Goal: Task Accomplishment & Management: Complete application form

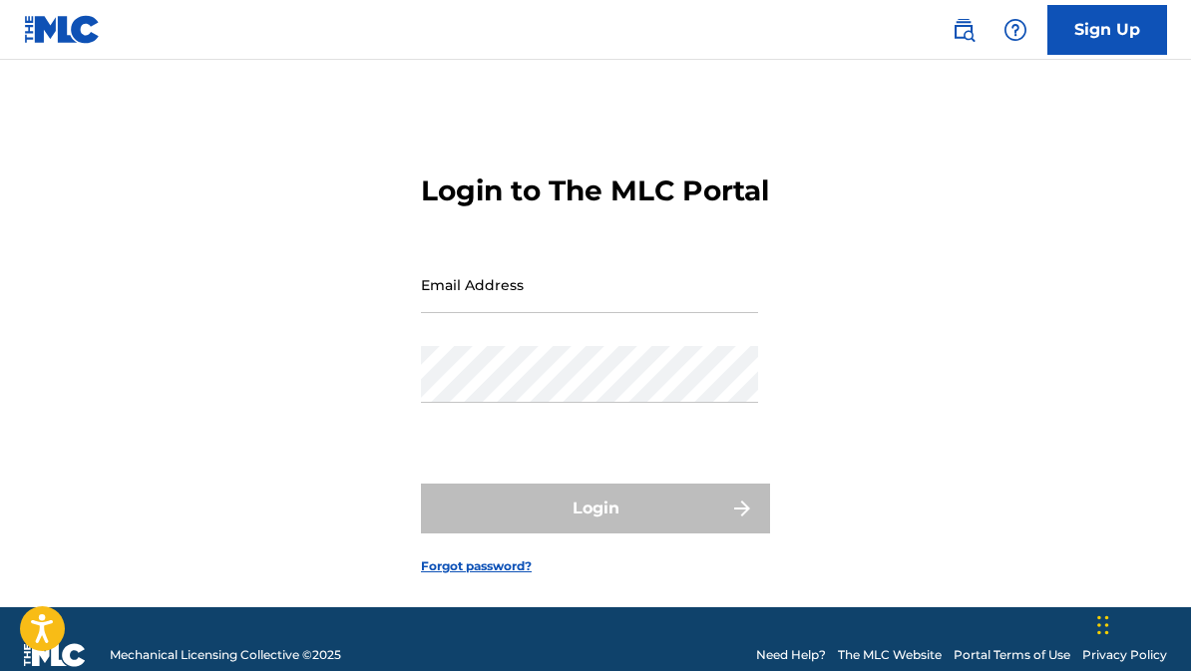
click at [530, 313] on input "Email Address" at bounding box center [589, 284] width 337 height 57
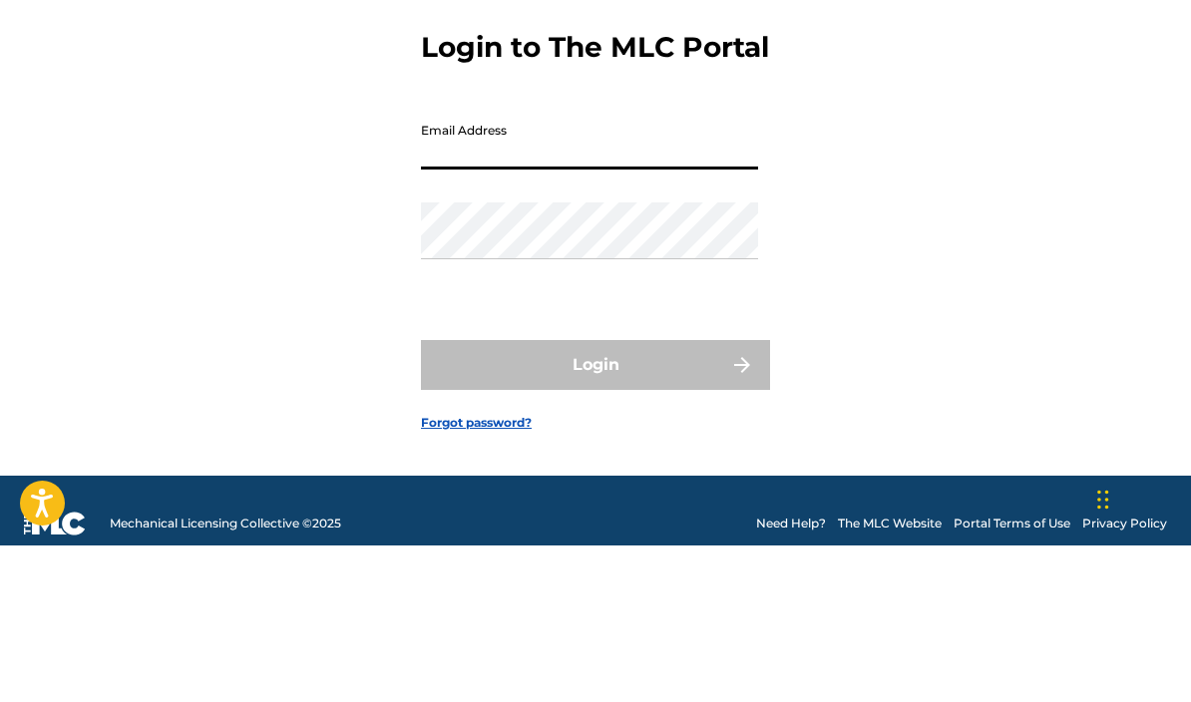
type input "[EMAIL_ADDRESS][DOMAIN_NAME]"
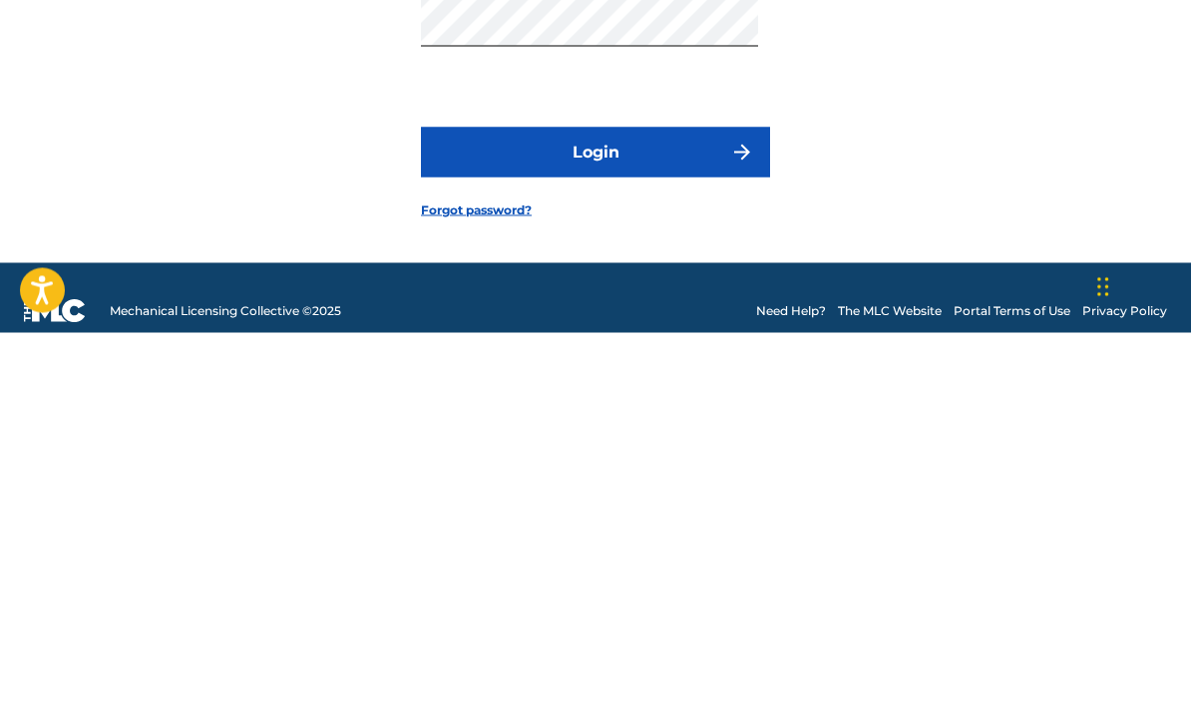
click at [624, 497] on button "Login" at bounding box center [595, 522] width 349 height 50
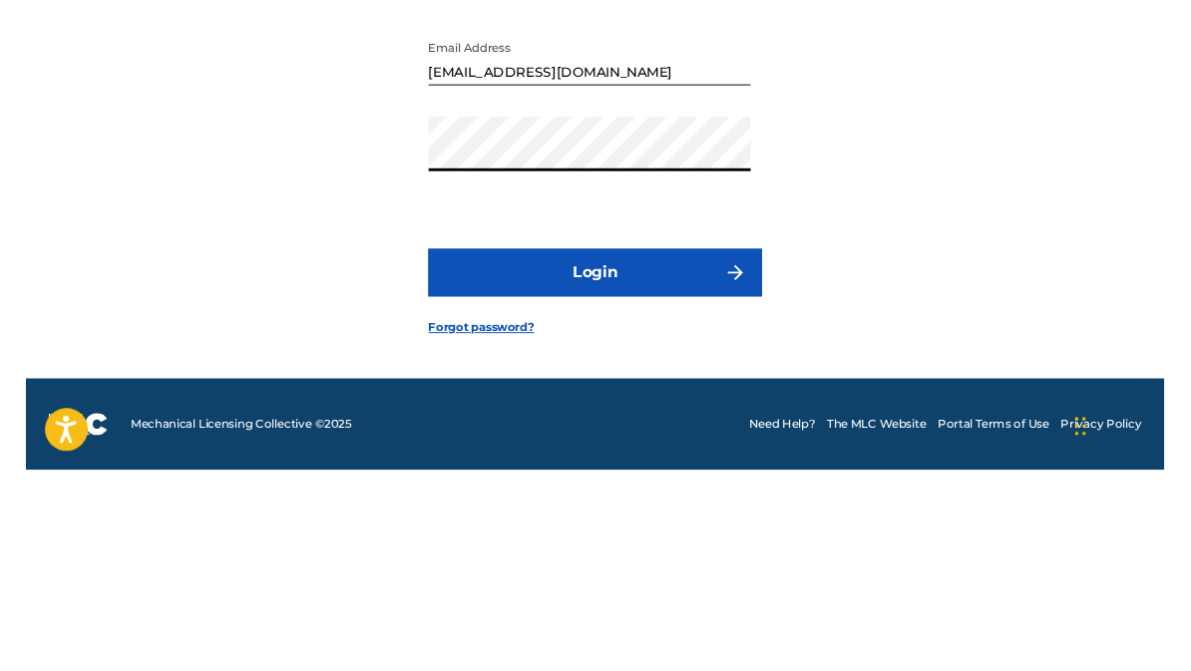
scroll to position [67, 0]
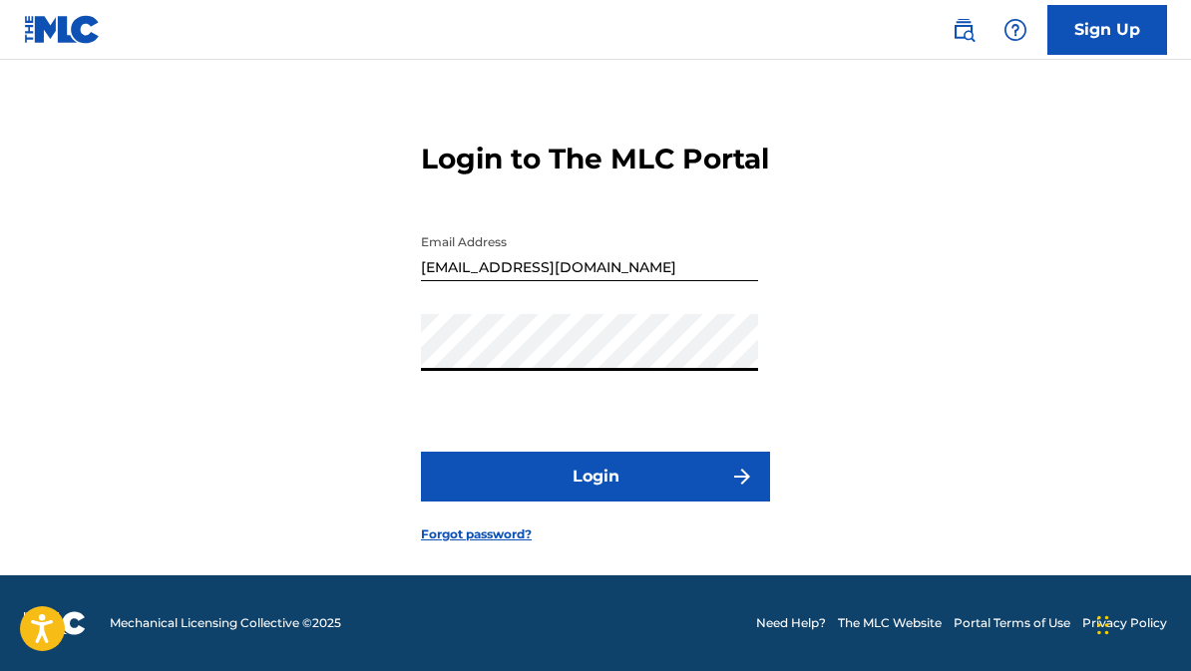
click at [624, 487] on button "Login" at bounding box center [595, 477] width 349 height 50
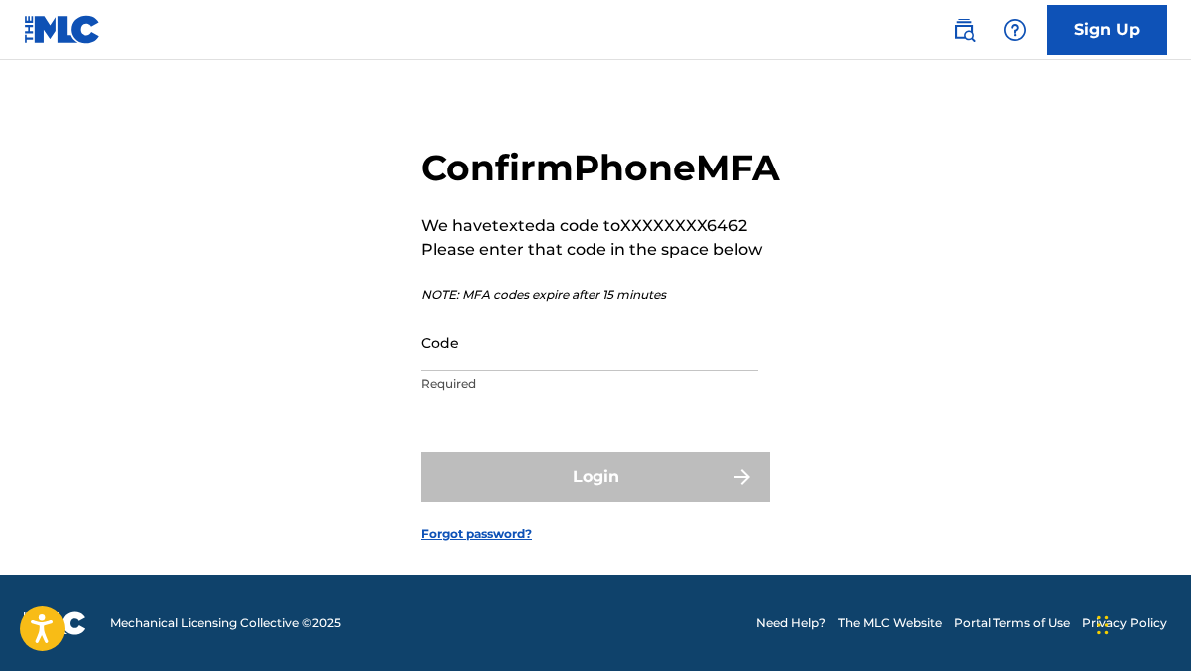
click at [465, 354] on input "Code" at bounding box center [589, 342] width 337 height 57
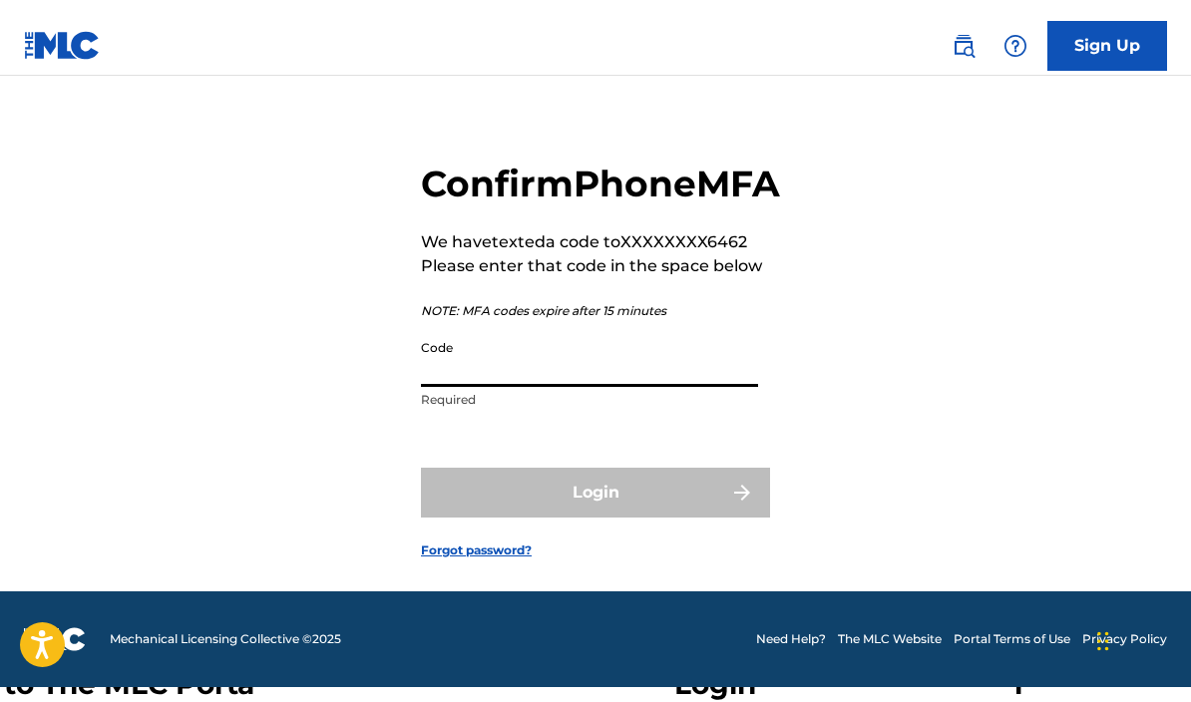
scroll to position [42, 0]
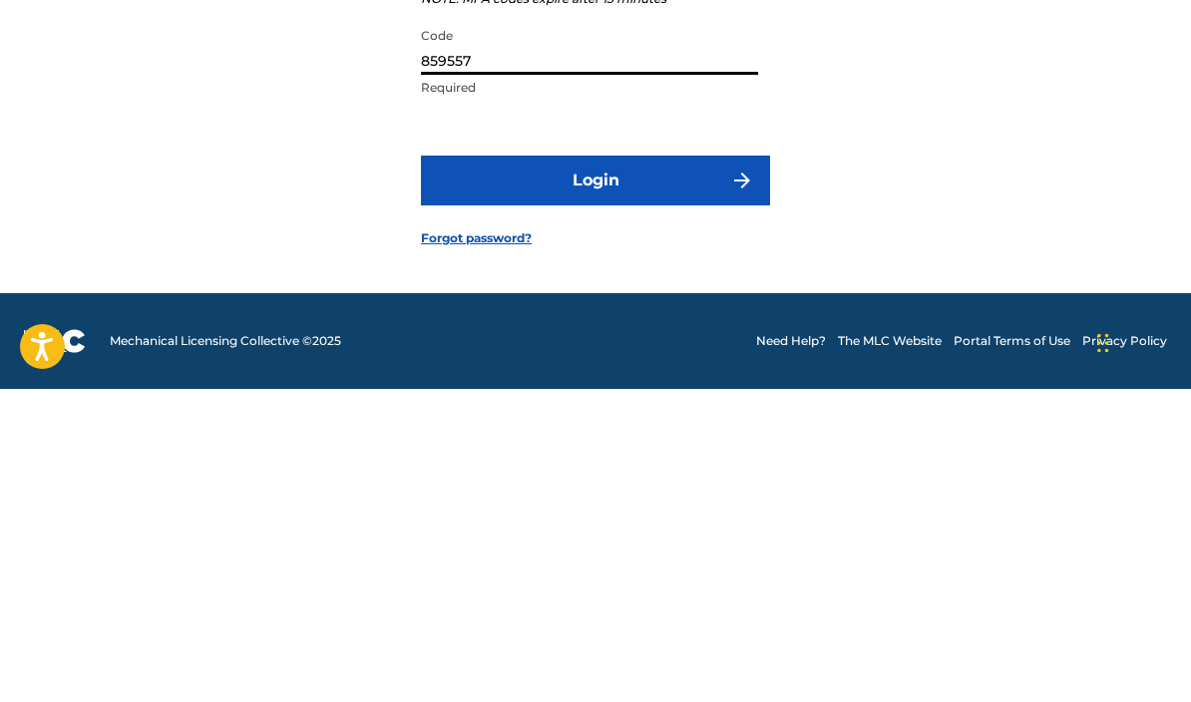
type input "859557"
click at [616, 469] on button "Login" at bounding box center [595, 494] width 349 height 50
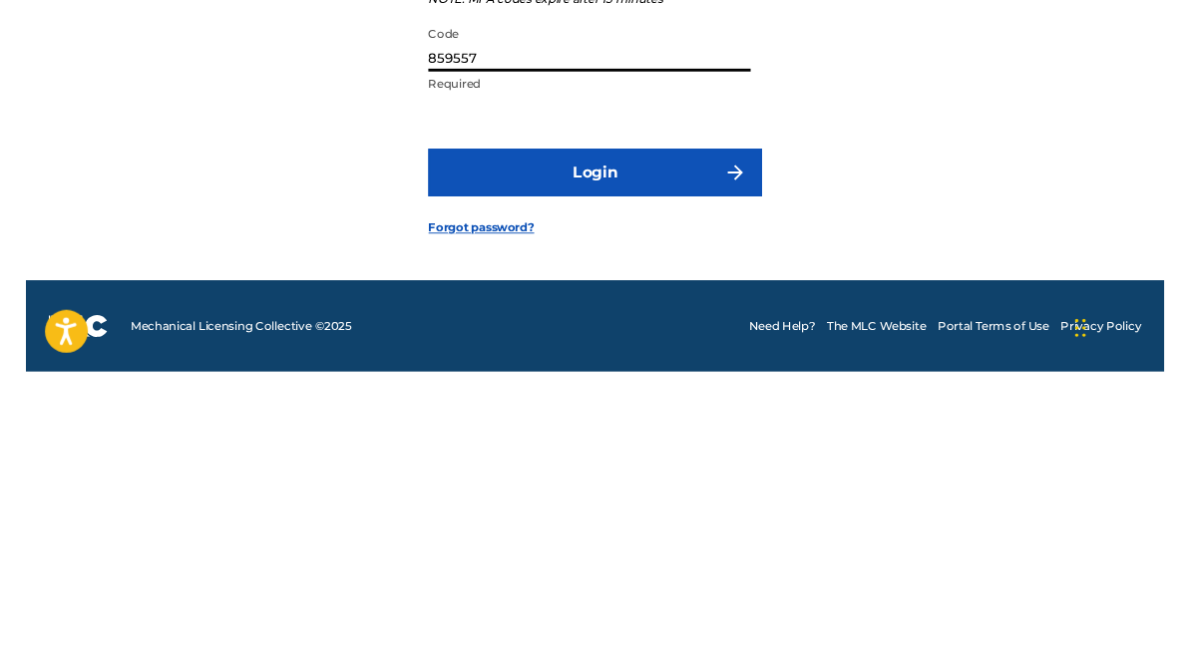
scroll to position [73, 0]
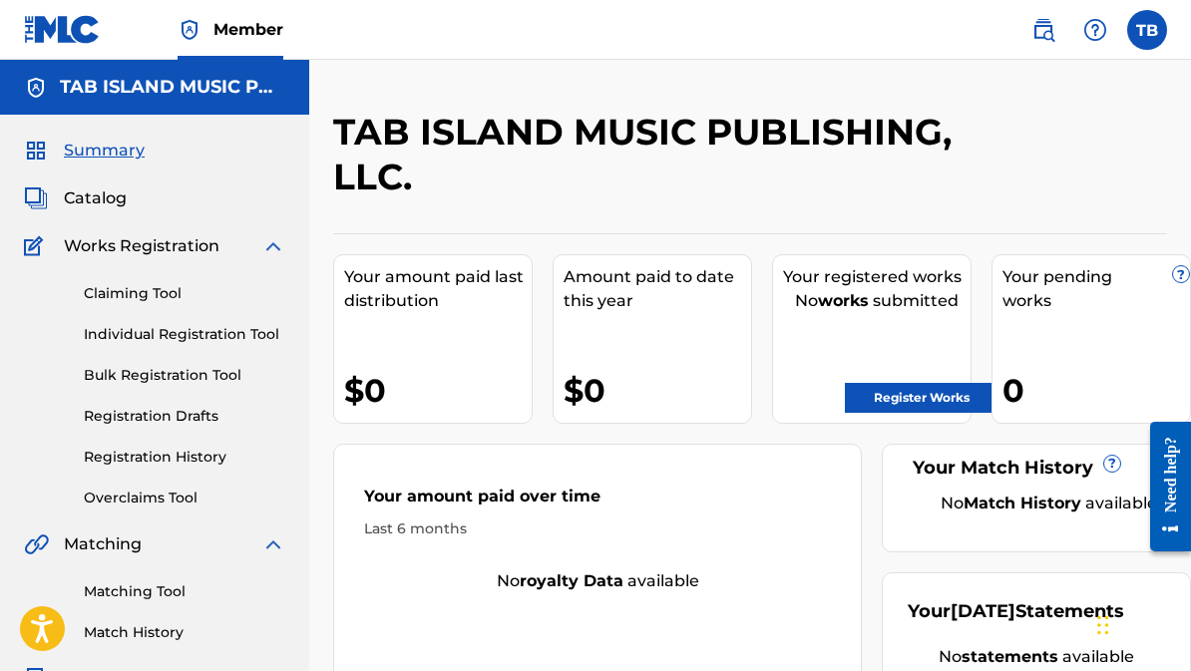
click at [162, 294] on link "Claiming Tool" at bounding box center [185, 293] width 202 height 21
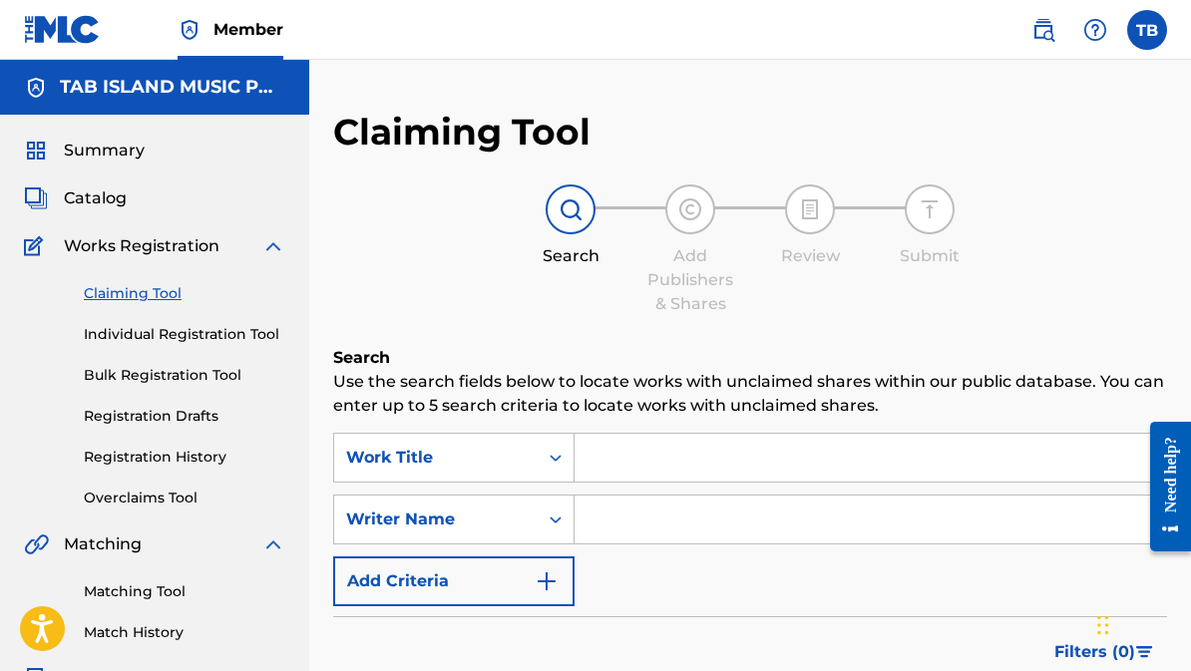
click at [1161, 32] on label at bounding box center [1147, 30] width 40 height 40
click at [1147, 30] on input "TB [PERSON_NAME] [EMAIL_ADDRESS][DOMAIN_NAME] Notification Preferences Profile …" at bounding box center [1147, 30] width 0 height 0
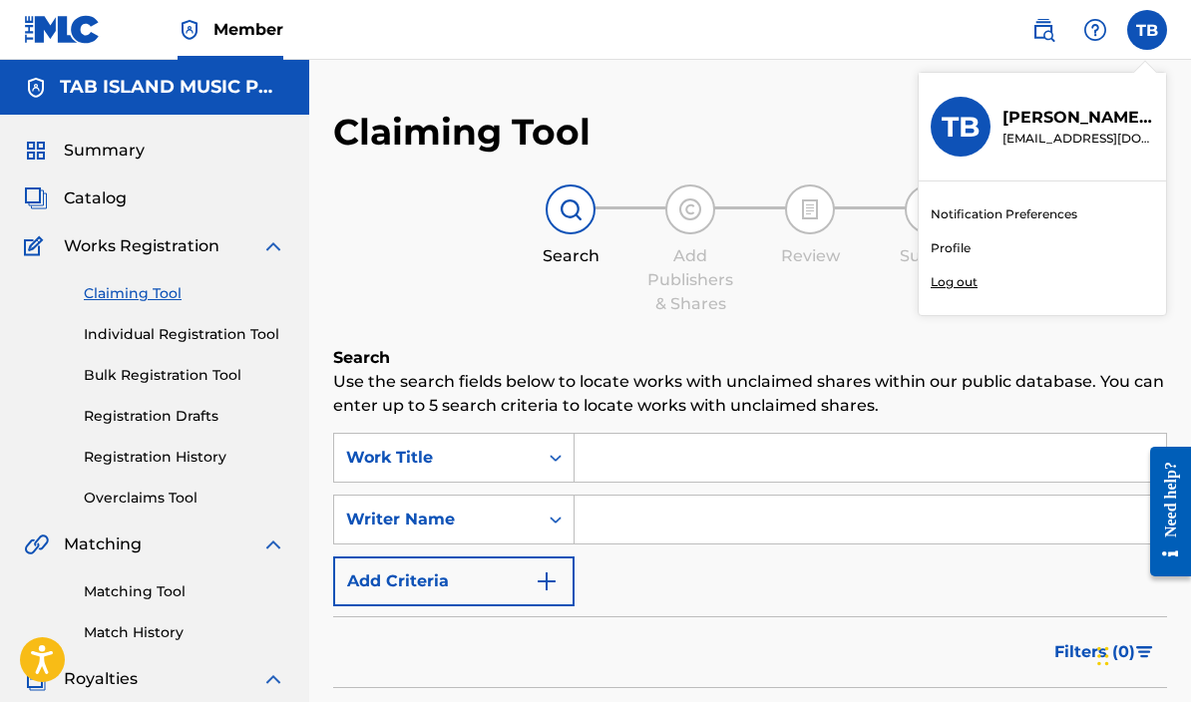
click at [716, 133] on div "Claiming Tool Search Add Publishers & Shares Review Submit Search Use the searc…" at bounding box center [750, 489] width 834 height 758
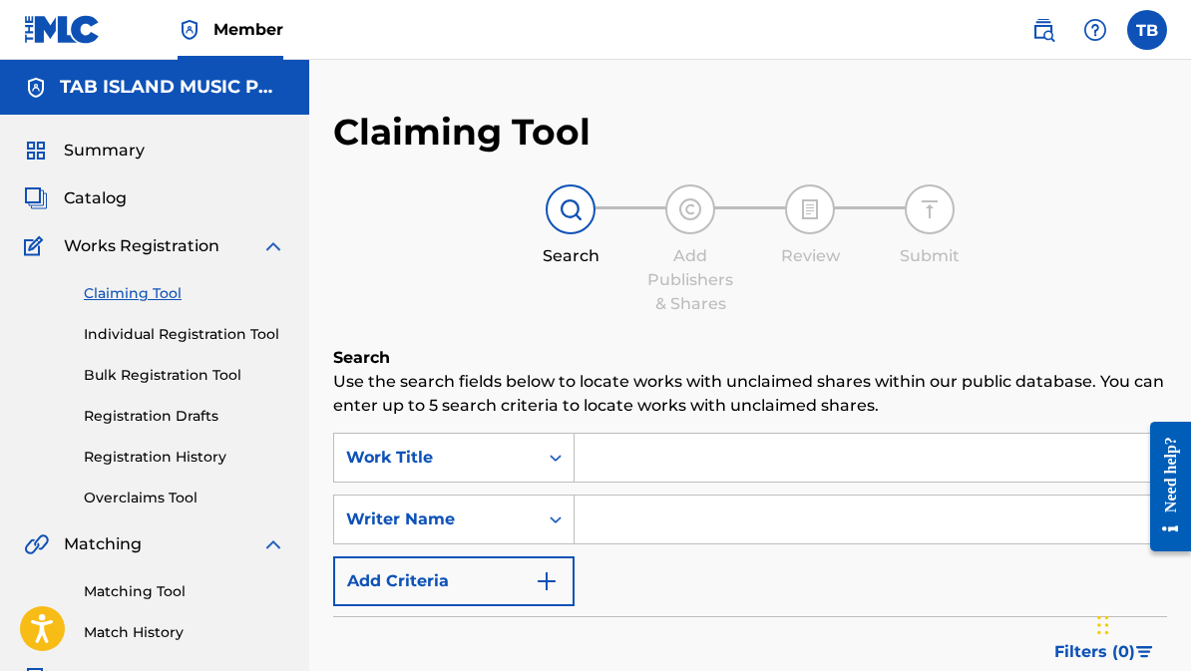
click at [636, 449] on input "Search Form" at bounding box center [871, 458] width 592 height 48
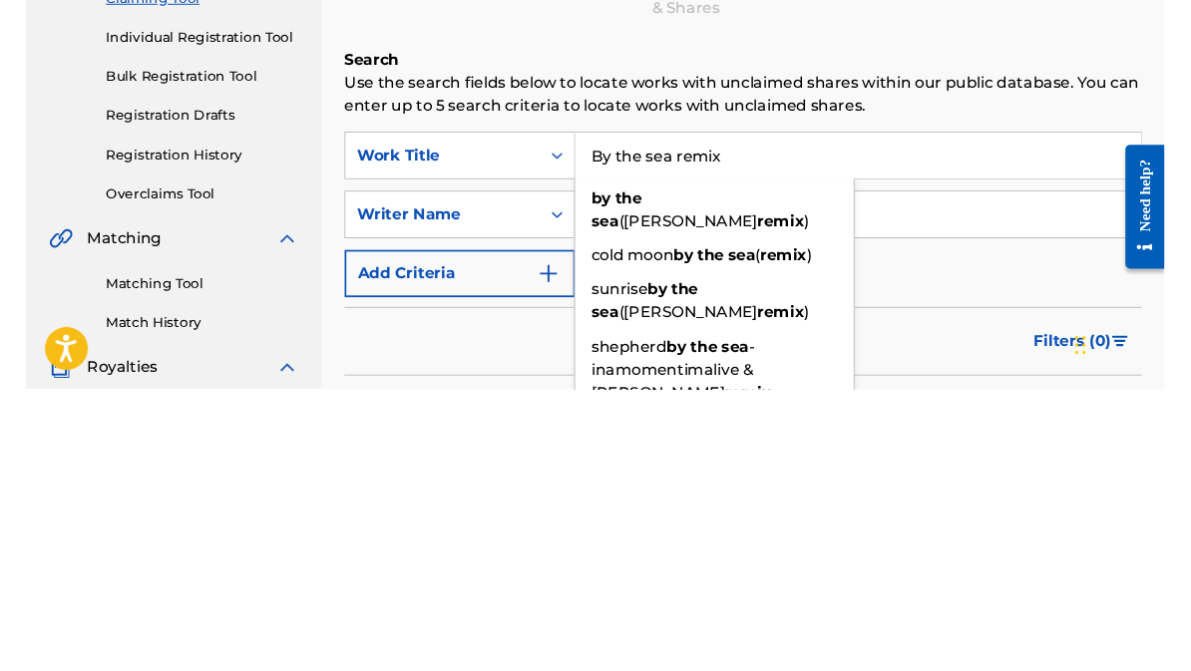
scroll to position [295, 0]
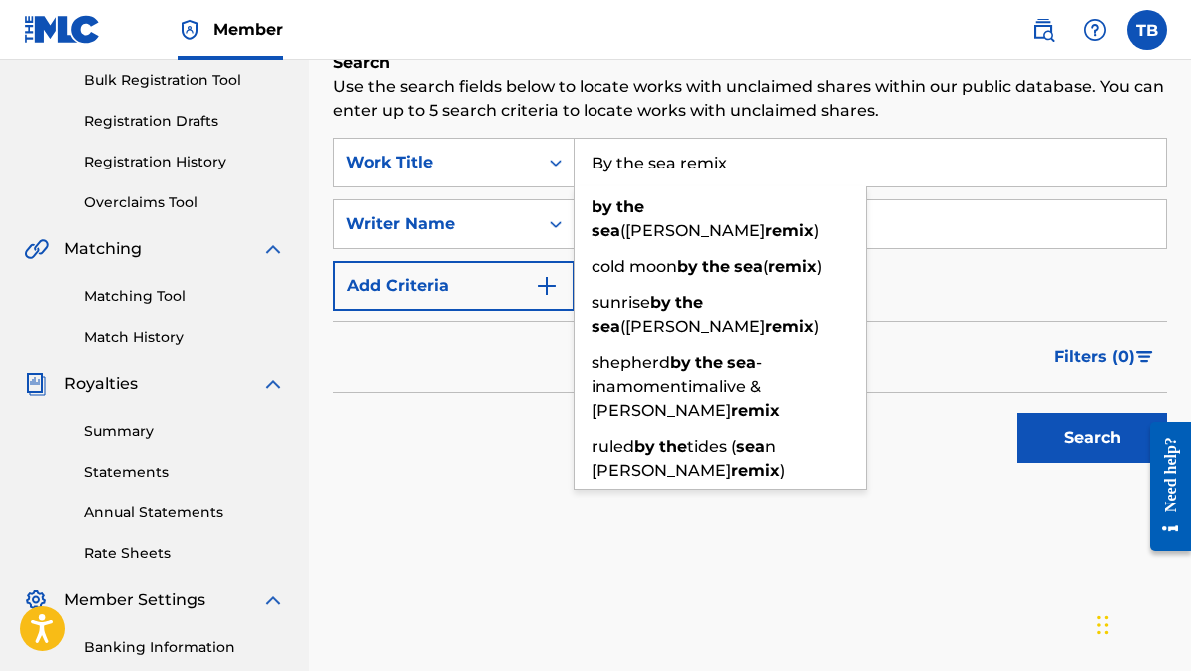
click at [620, 158] on input "By the sea remix" at bounding box center [871, 163] width 592 height 48
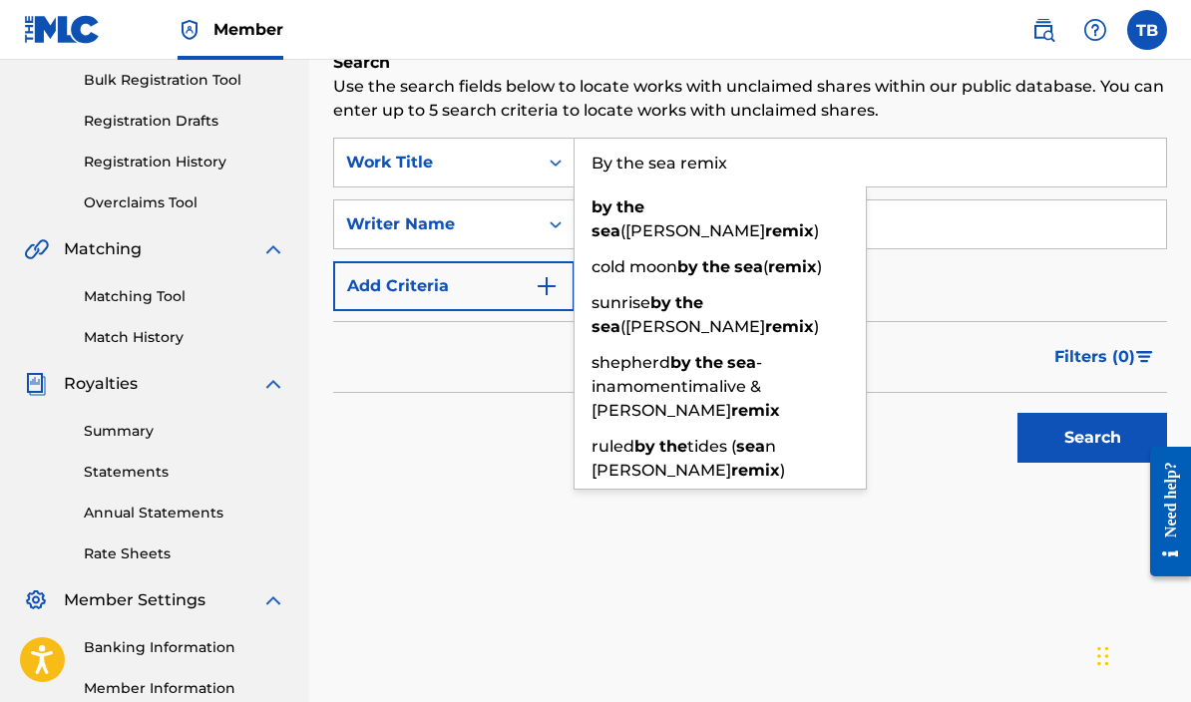
type input "By the sea remix"
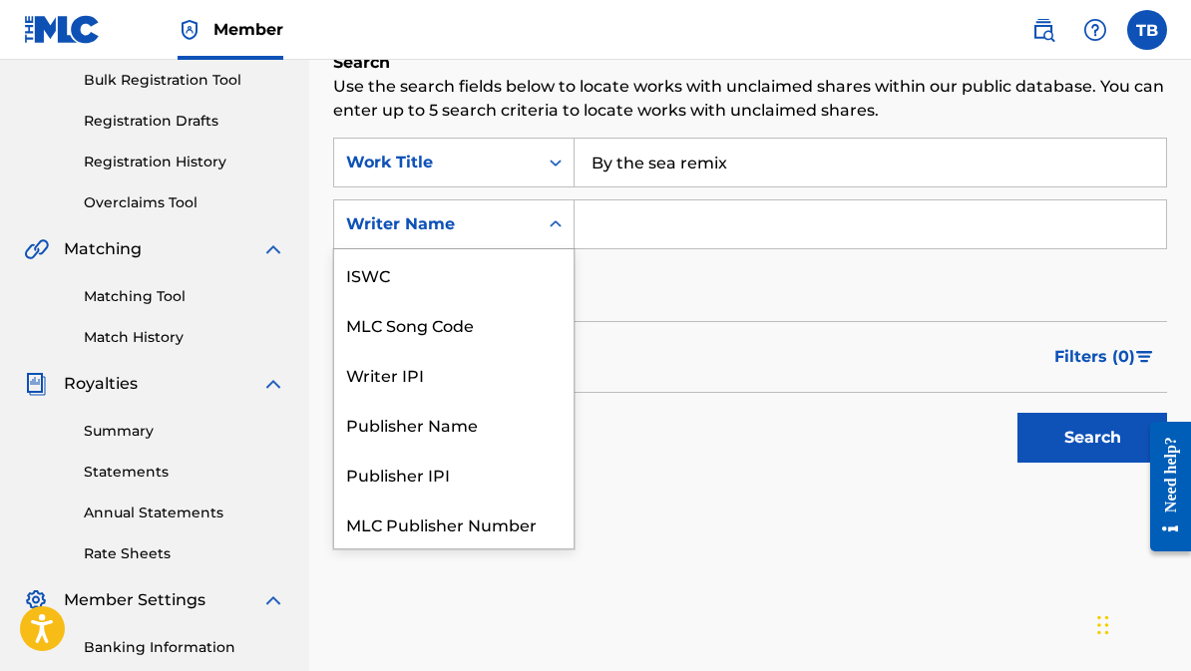
scroll to position [50, 0]
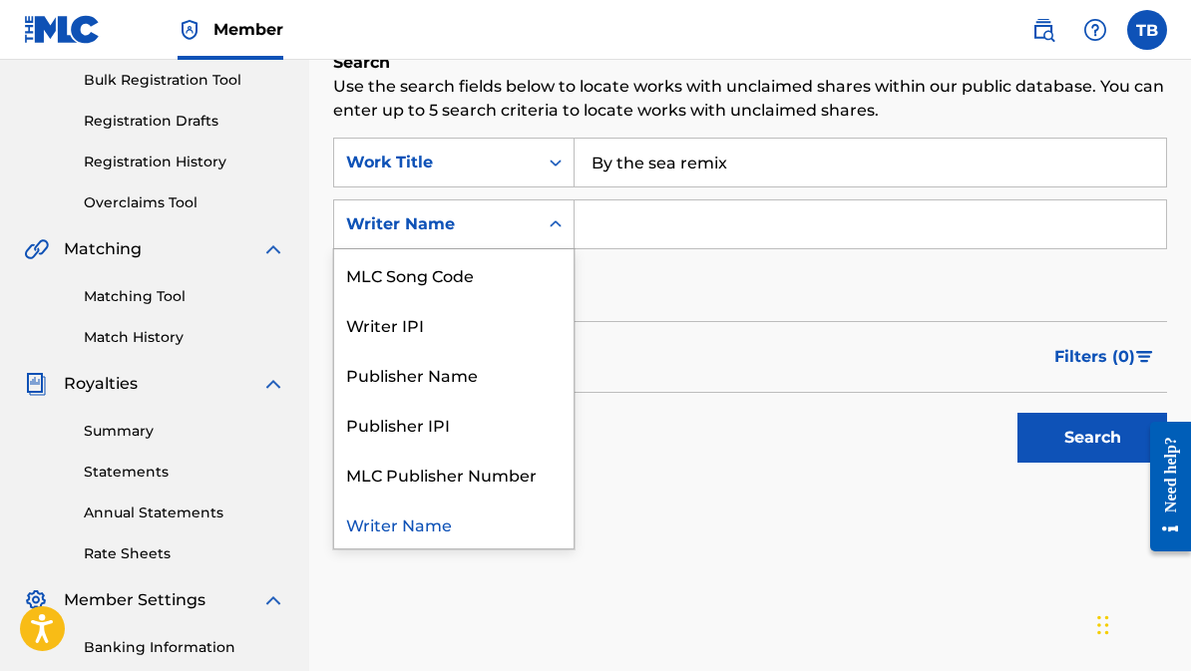
click at [646, 230] on input "Search Form" at bounding box center [871, 225] width 592 height 48
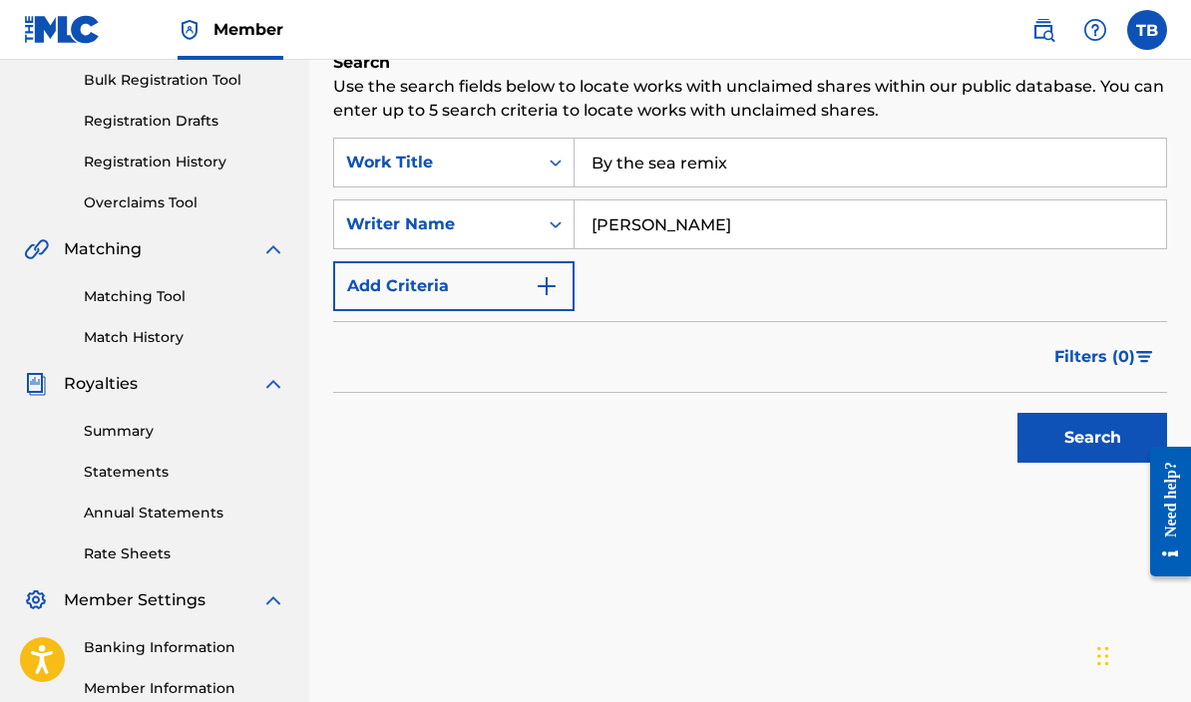
click at [1092, 438] on button "Search" at bounding box center [1093, 438] width 150 height 50
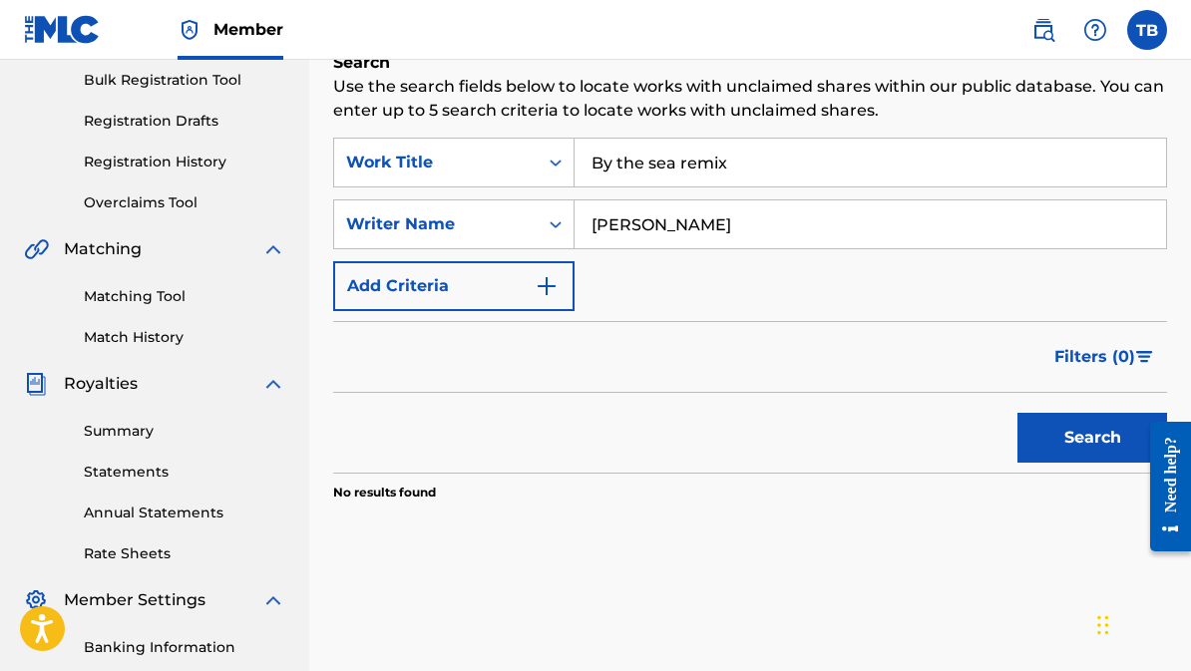
click at [1068, 454] on button "Search" at bounding box center [1093, 438] width 150 height 50
click at [716, 217] on input "[PERSON_NAME]" at bounding box center [871, 225] width 592 height 48
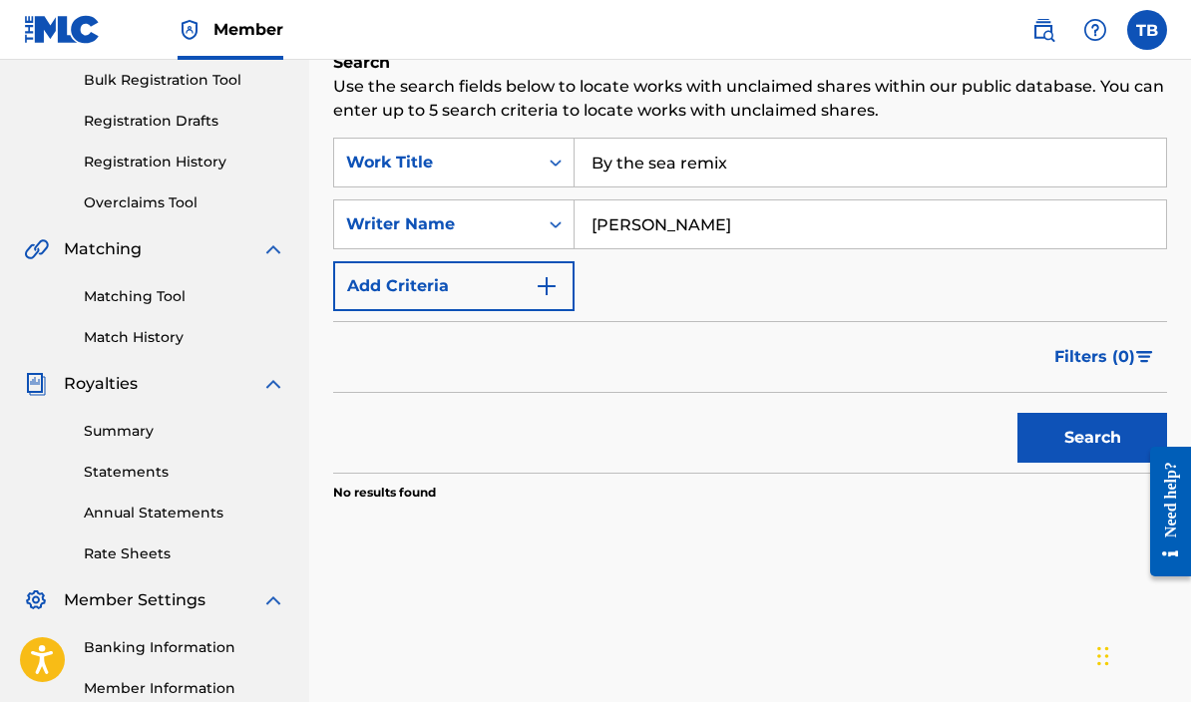
click at [1092, 438] on button "Search" at bounding box center [1093, 438] width 150 height 50
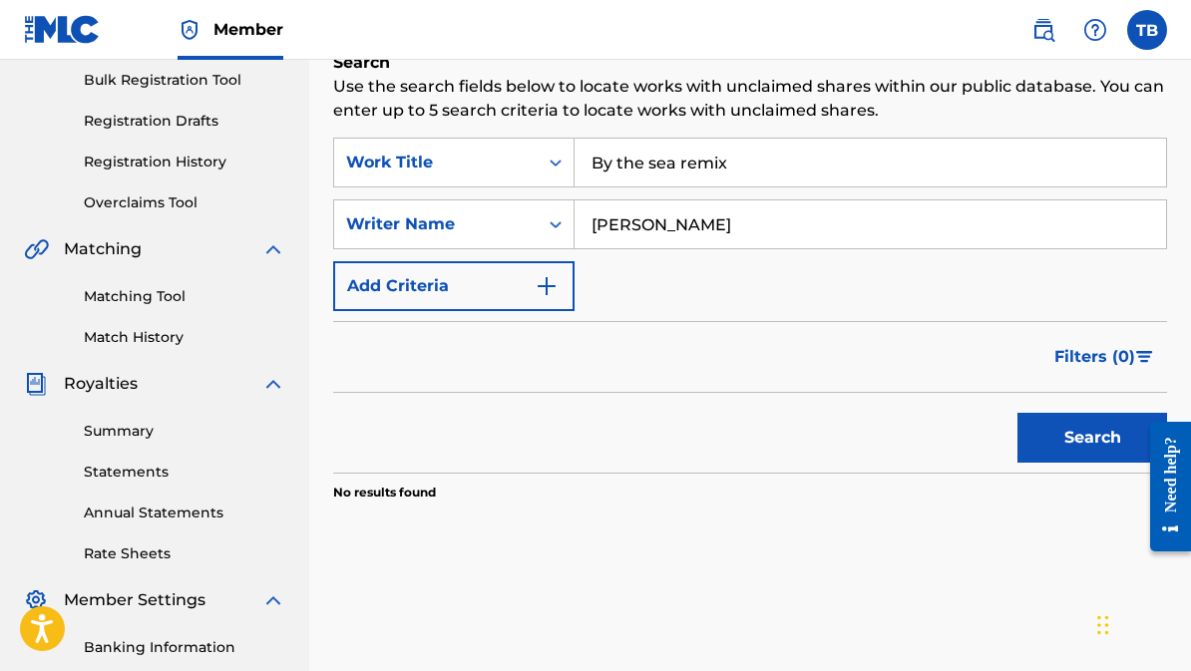
click at [746, 213] on input "[PERSON_NAME]" at bounding box center [871, 225] width 592 height 48
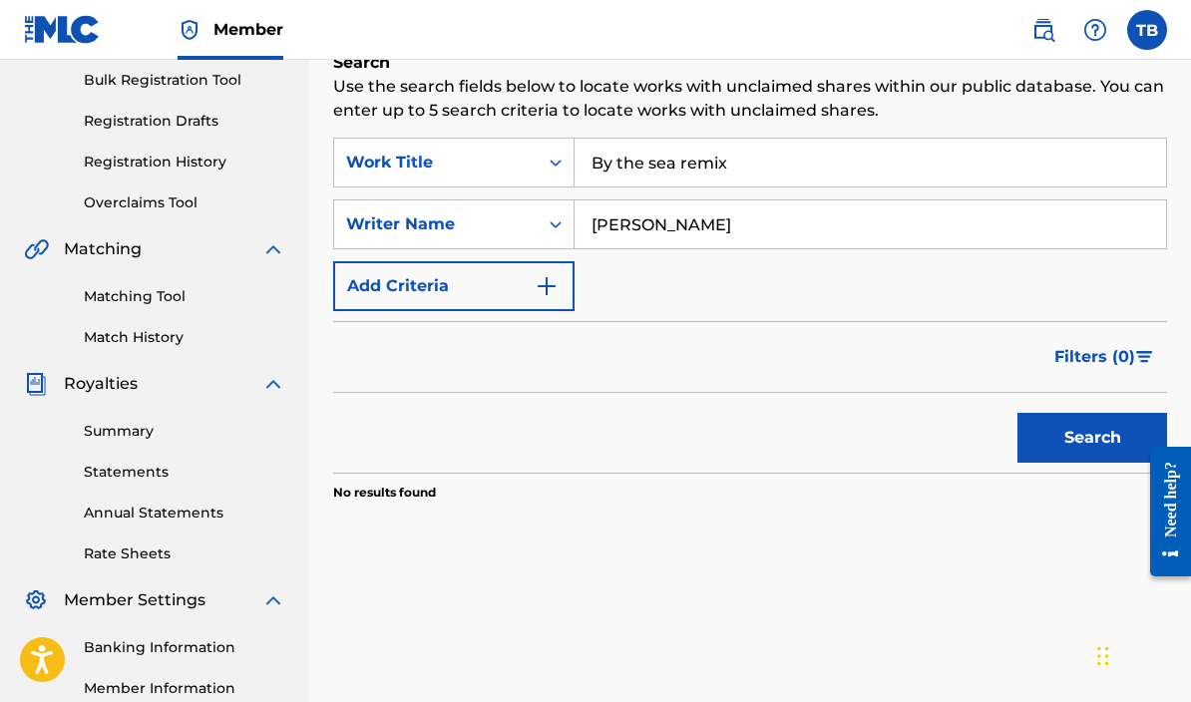
click at [734, 232] on input "[PERSON_NAME]" at bounding box center [871, 225] width 592 height 48
type input "[PERSON_NAME]"
click at [1092, 438] on button "Search" at bounding box center [1093, 438] width 150 height 50
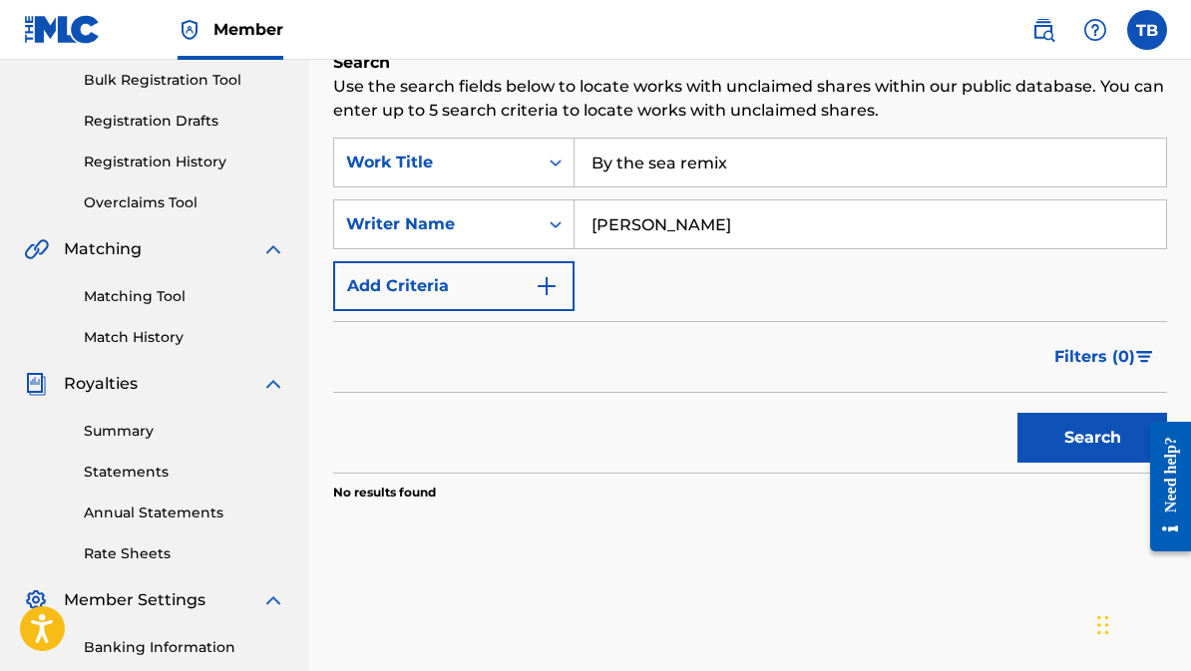
click at [1062, 436] on button "Search" at bounding box center [1093, 438] width 150 height 50
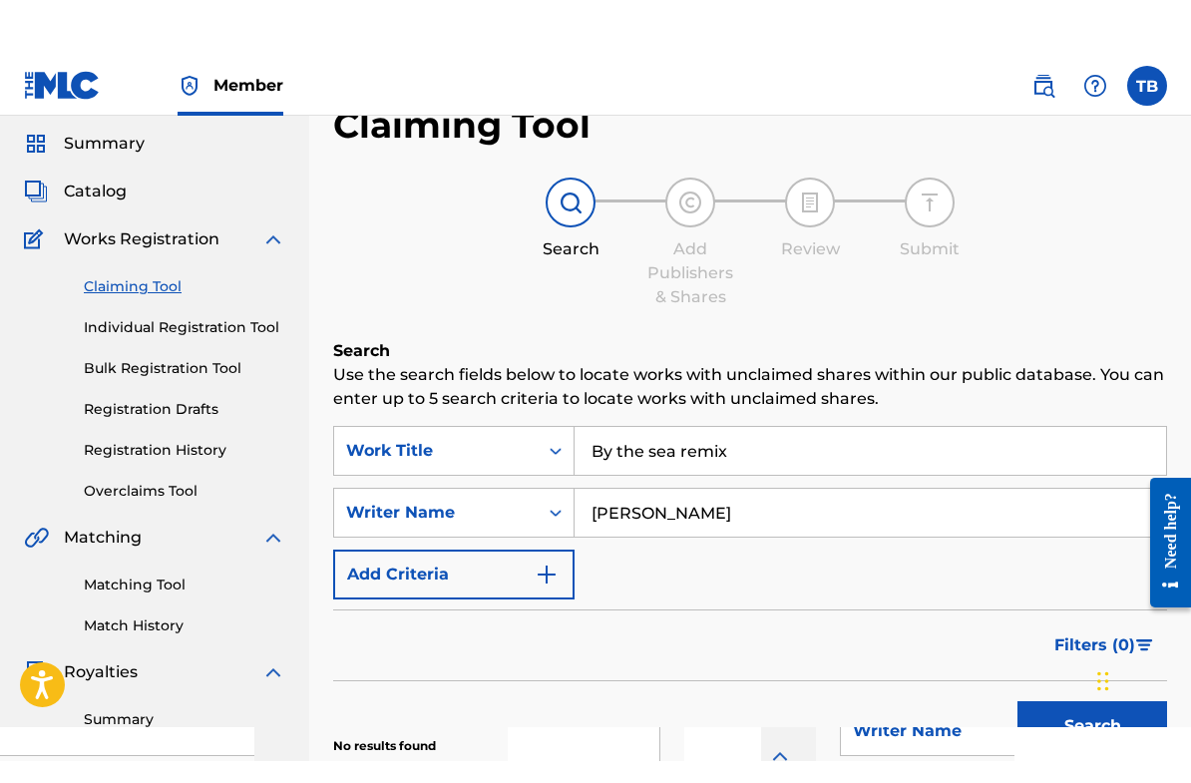
scroll to position [0, 0]
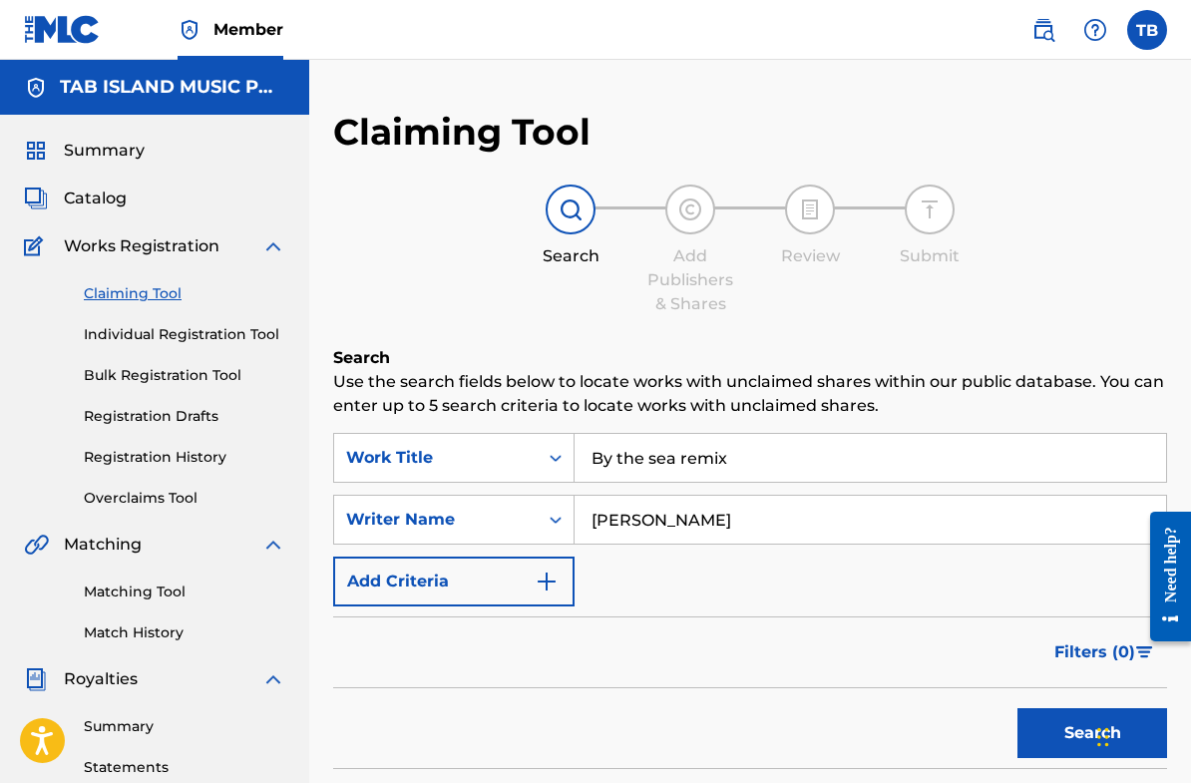
click at [182, 253] on span "Works Registration" at bounding box center [142, 246] width 156 height 24
click at [215, 333] on link "Individual Registration Tool" at bounding box center [185, 334] width 202 height 21
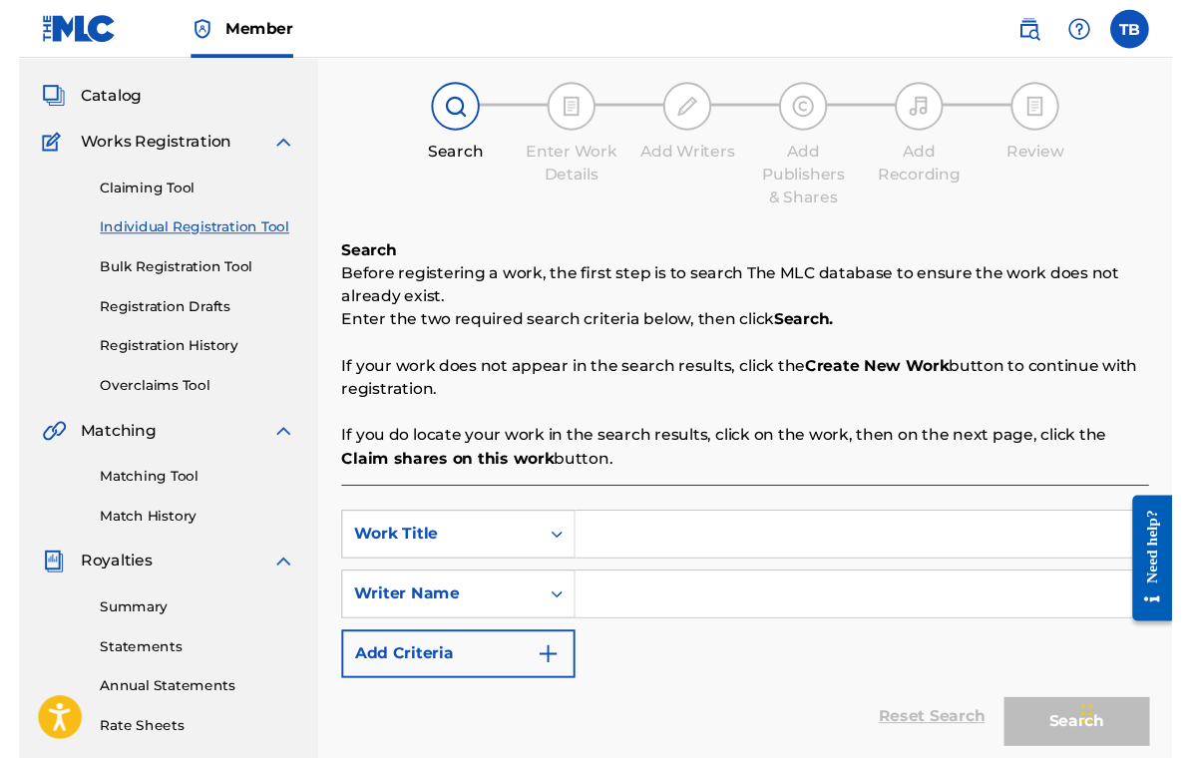
scroll to position [157, 0]
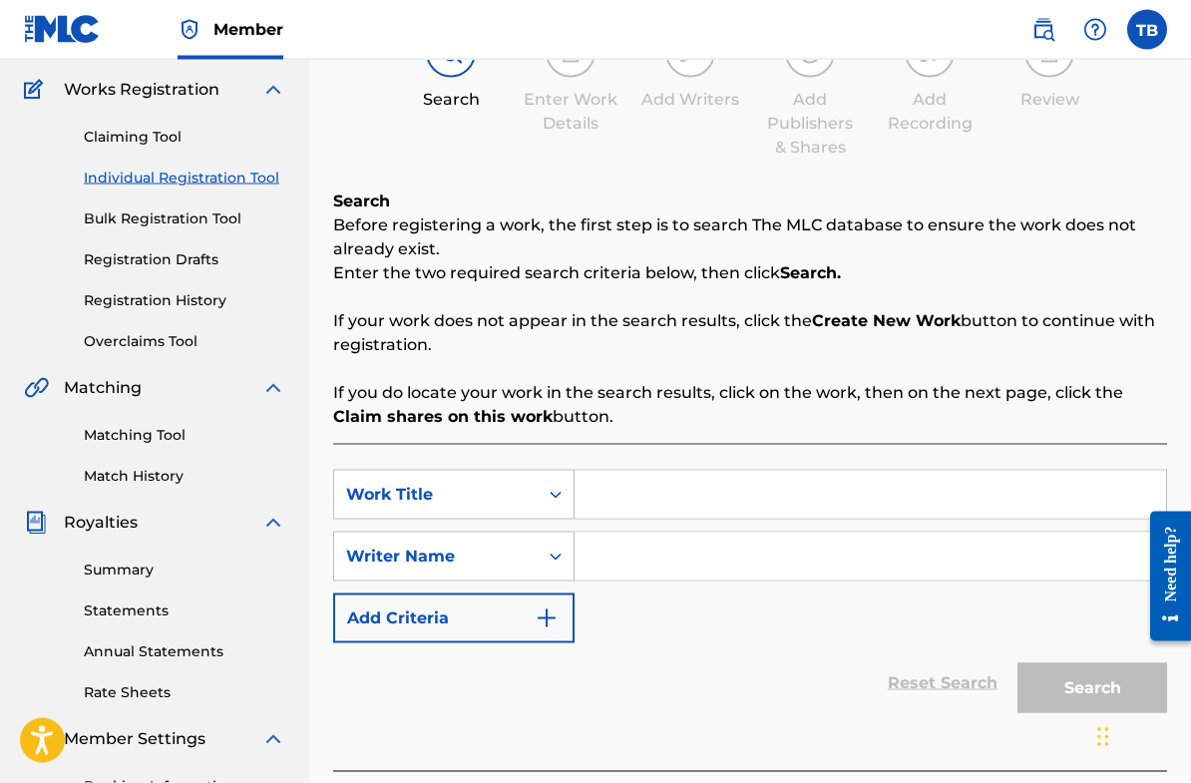
click at [666, 504] on input "Search Form" at bounding box center [871, 495] width 592 height 48
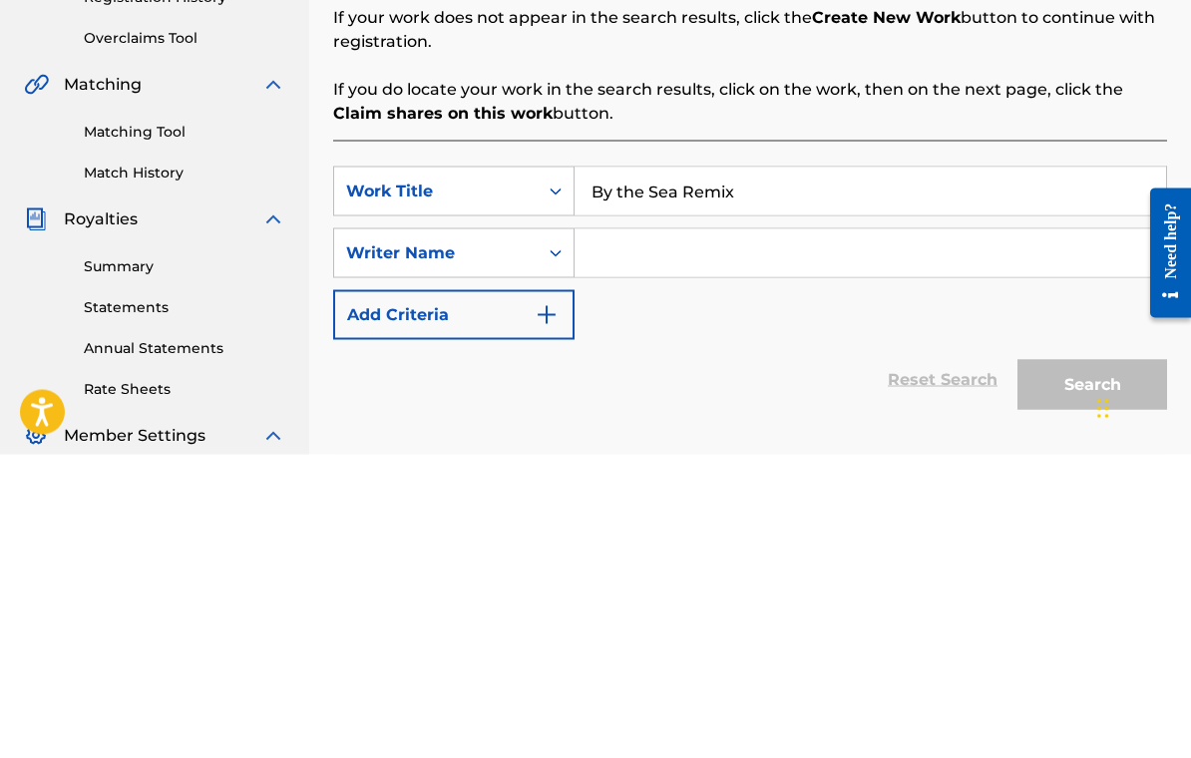
type input "By the Sea Remix"
click at [634, 533] on input "Search Form" at bounding box center [871, 557] width 592 height 48
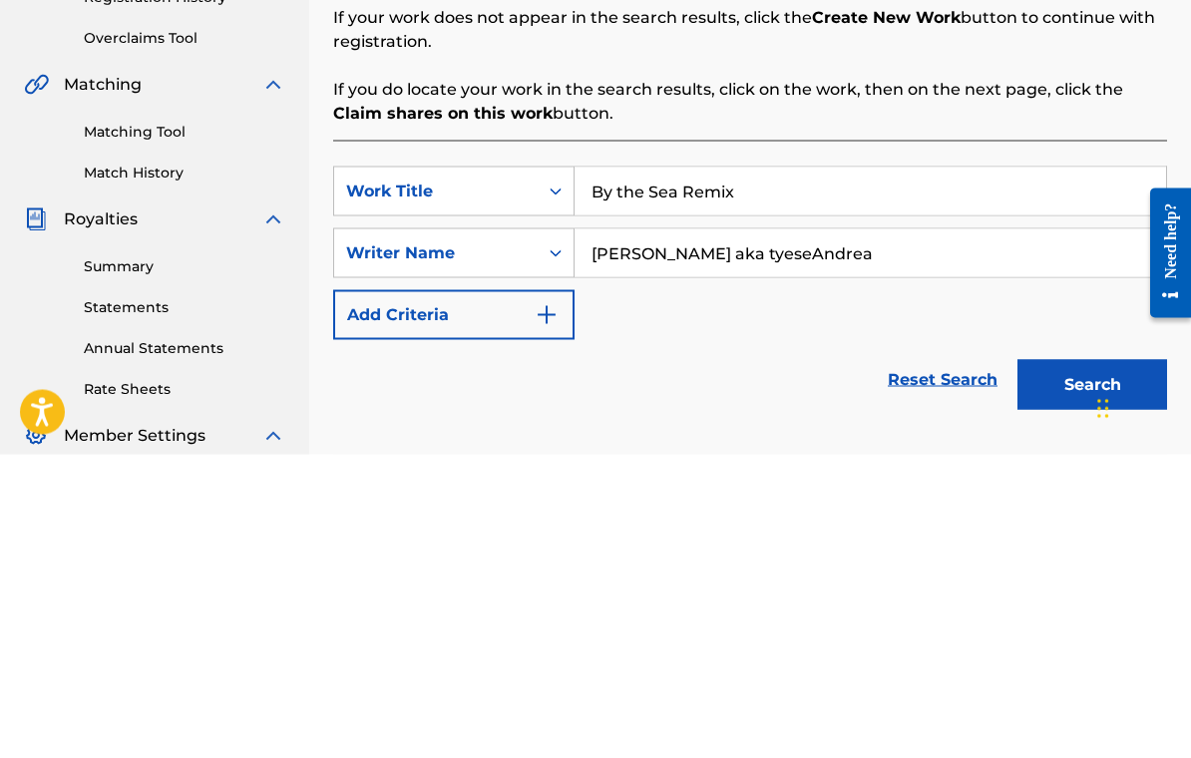
type input "[PERSON_NAME] aka tyeseAndrea"
click at [1092, 663] on button "Search" at bounding box center [1093, 688] width 150 height 50
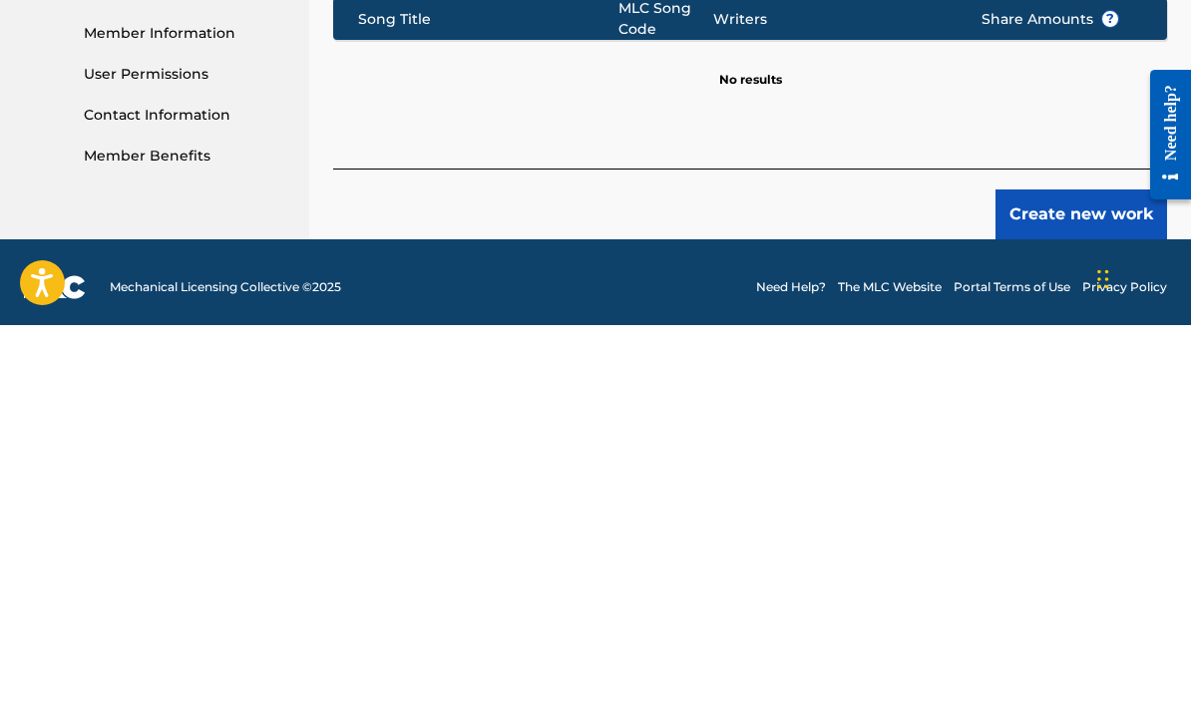
scroll to position [584, 0]
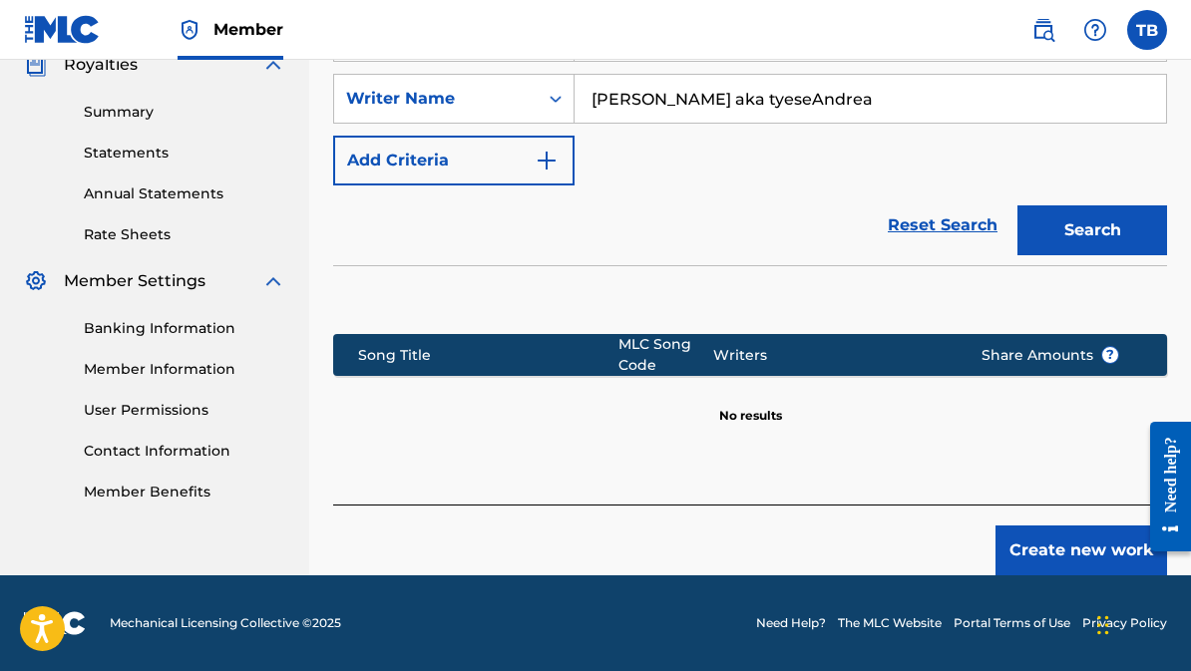
click at [1084, 240] on button "Search" at bounding box center [1093, 231] width 150 height 50
click at [1068, 562] on button "Create new work" at bounding box center [1082, 551] width 172 height 50
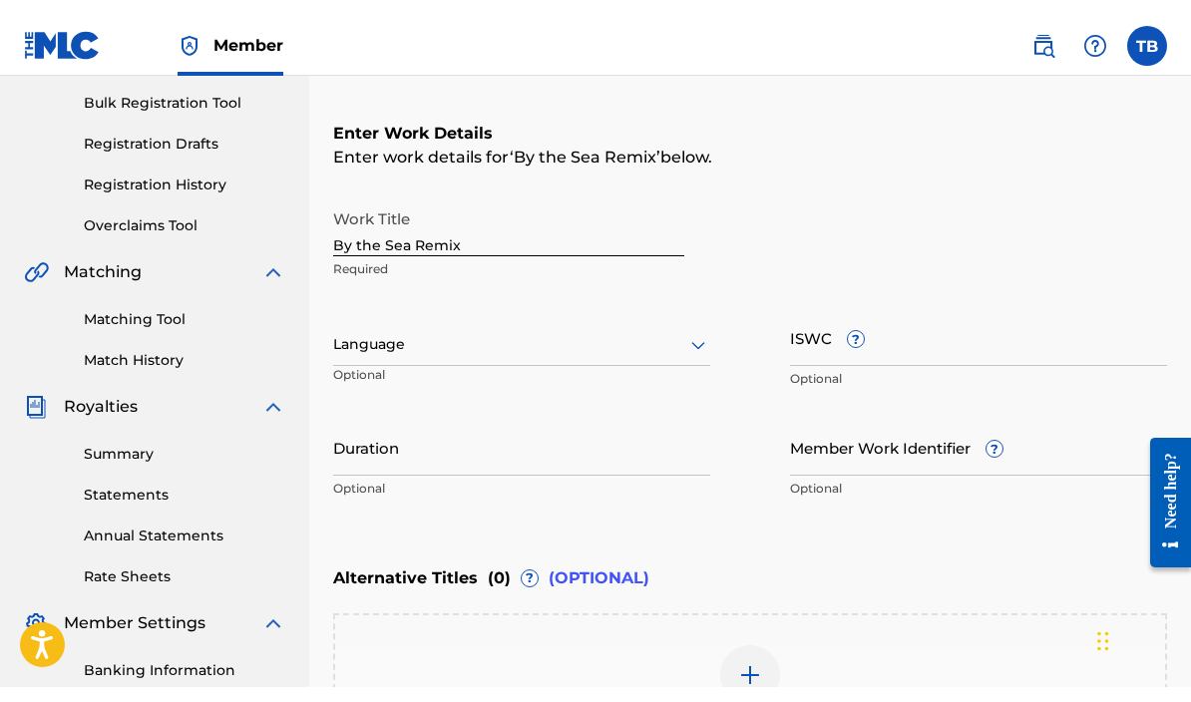
scroll to position [284, 0]
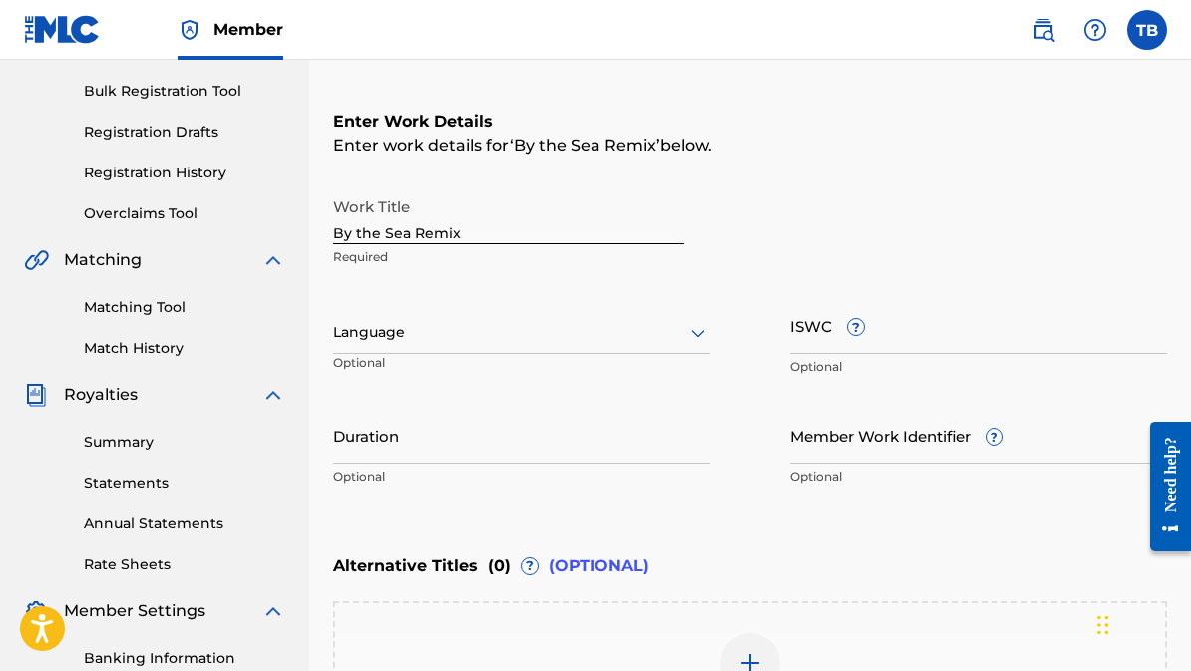
click at [856, 450] on input "Member Work Identifier ?" at bounding box center [978, 435] width 377 height 57
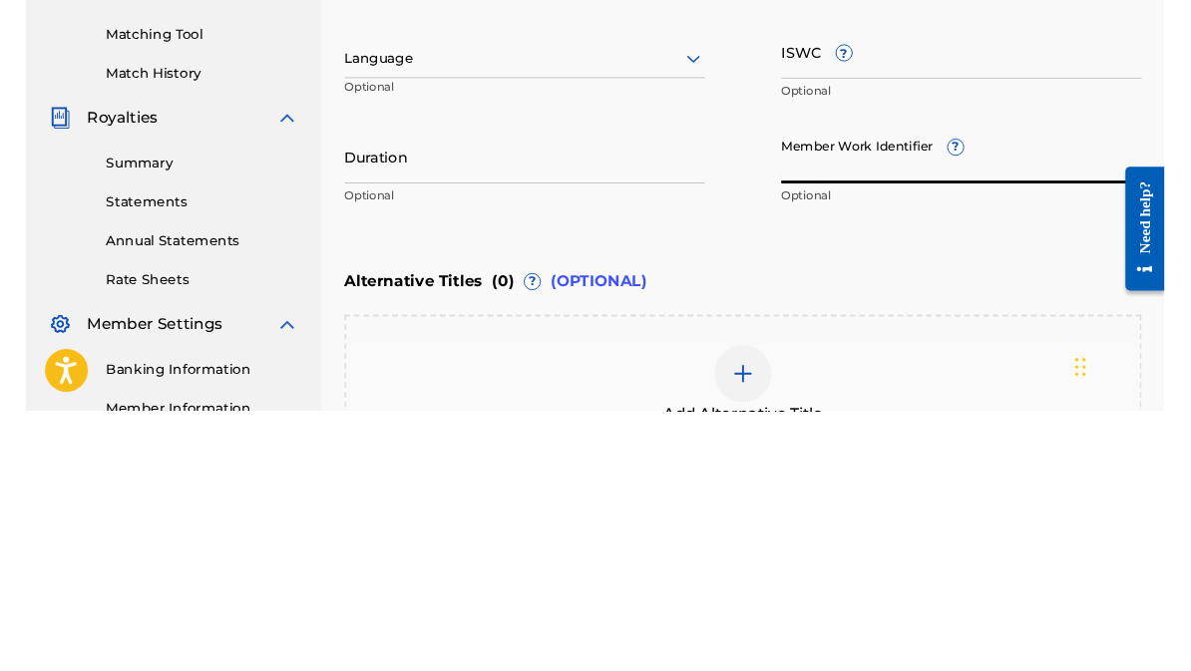
scroll to position [579, 0]
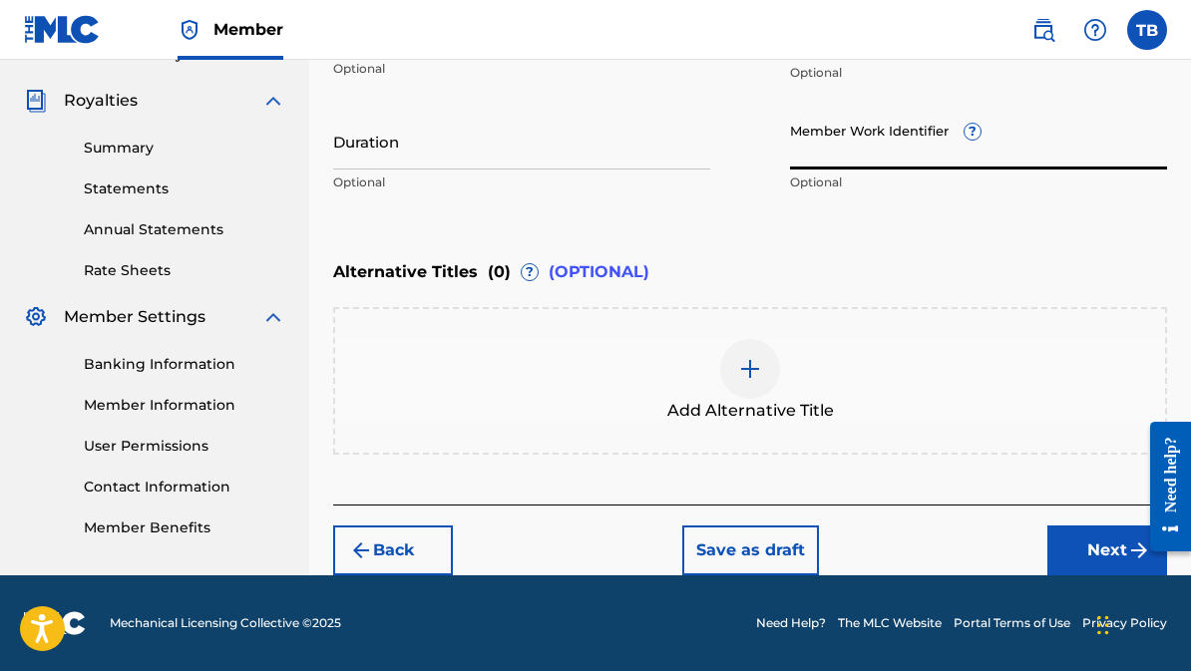
click at [143, 156] on link "Summary" at bounding box center [185, 148] width 202 height 21
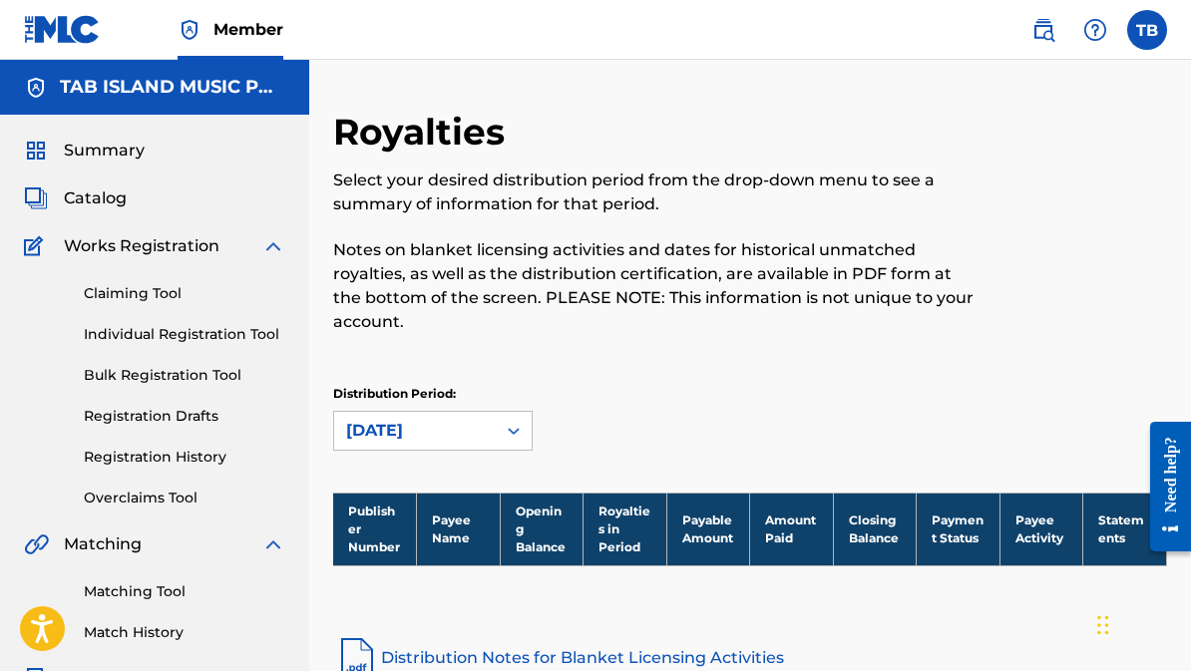
click at [183, 260] on div "Claiming Tool Individual Registration Tool Bulk Registration Tool Registration …" at bounding box center [154, 383] width 261 height 250
click at [171, 262] on div "Claiming Tool Individual Registration Tool Bulk Registration Tool Registration …" at bounding box center [154, 383] width 261 height 250
click at [202, 465] on link "Registration History" at bounding box center [185, 457] width 202 height 21
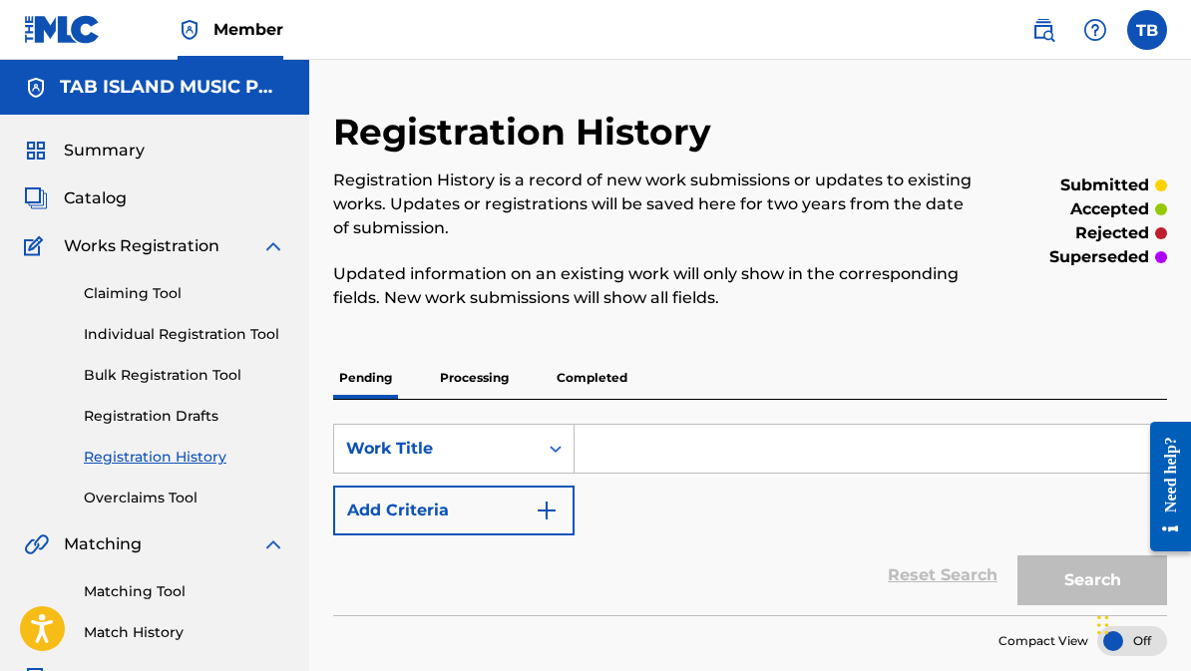
click at [588, 372] on p "Completed" at bounding box center [592, 378] width 83 height 42
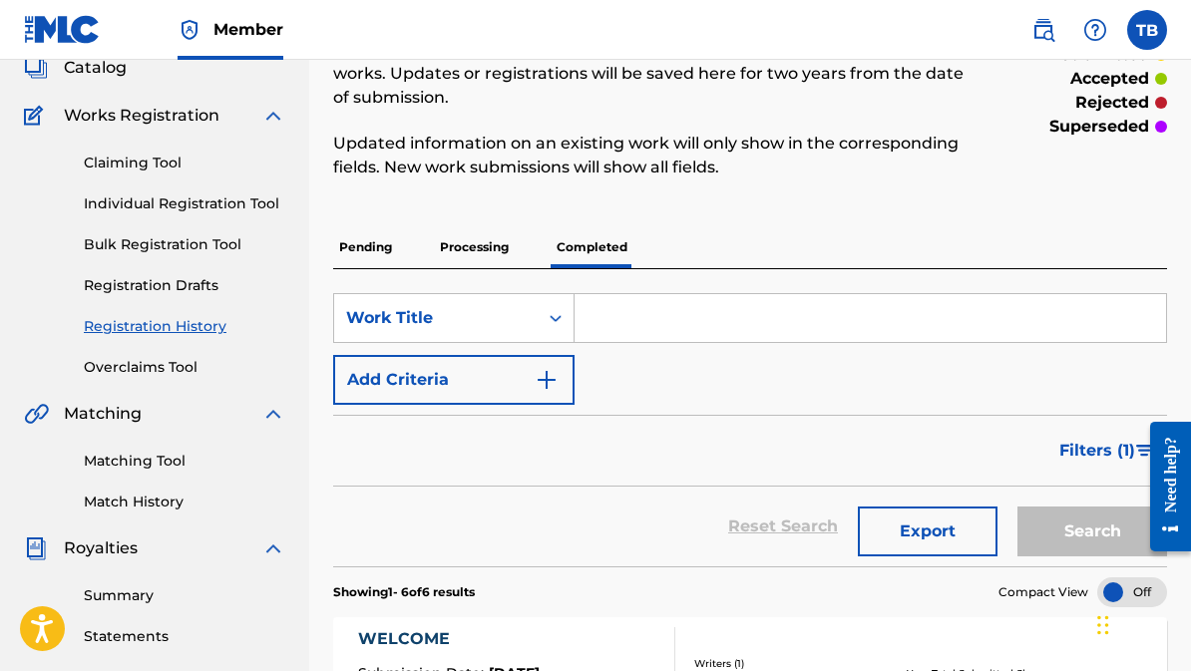
scroll to position [129, 0]
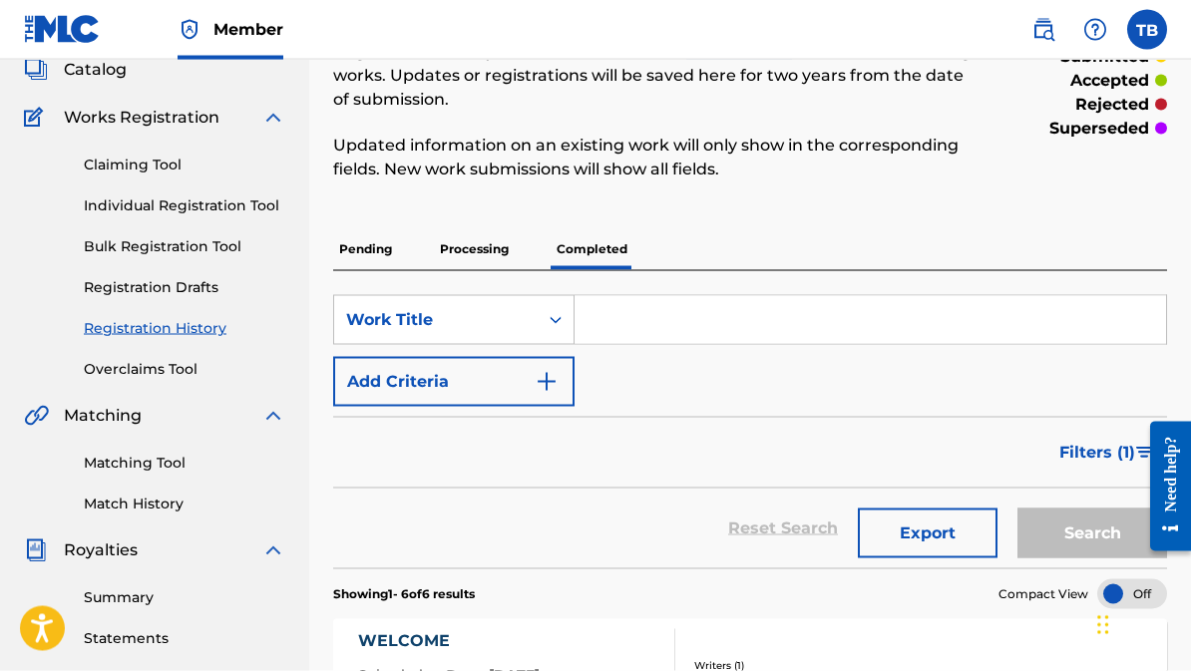
click at [487, 251] on p "Processing" at bounding box center [474, 249] width 81 height 42
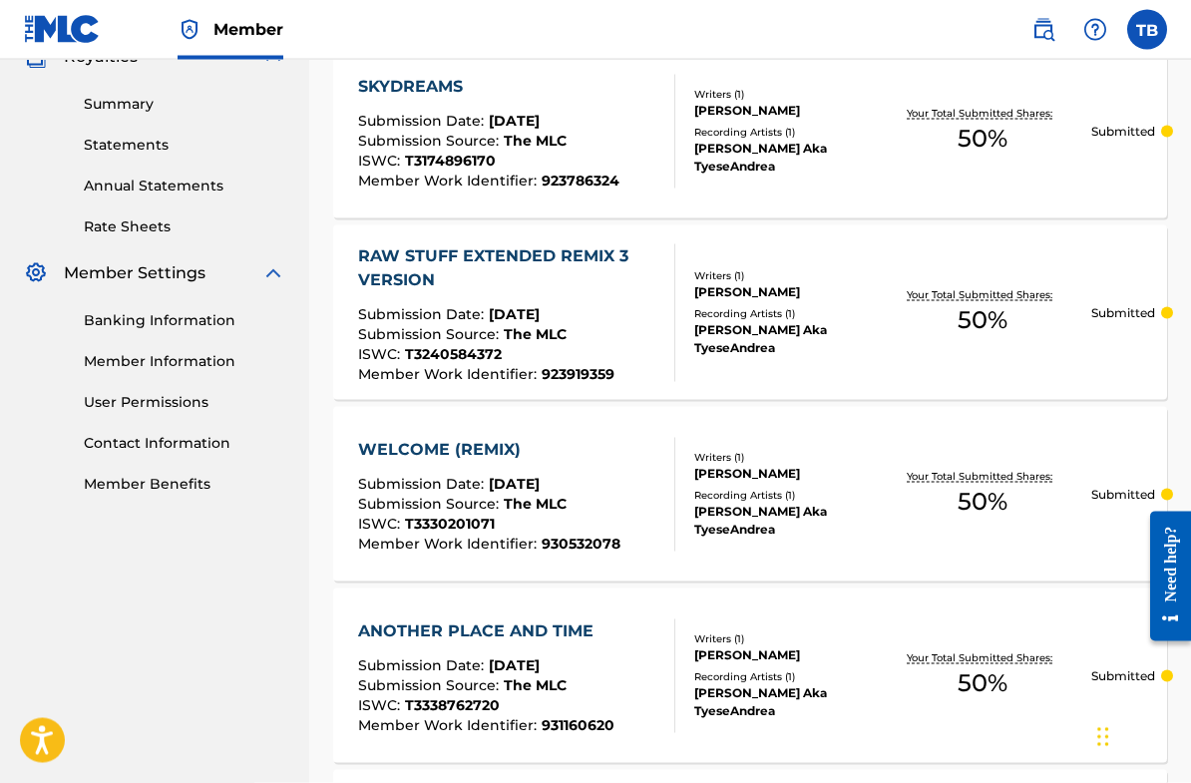
scroll to position [624, 0]
